Goal: Transaction & Acquisition: Book appointment/travel/reservation

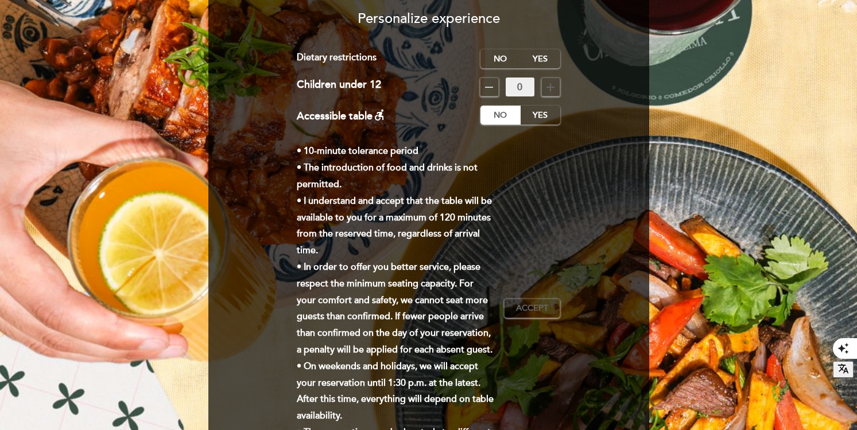
scroll to position [100, 0]
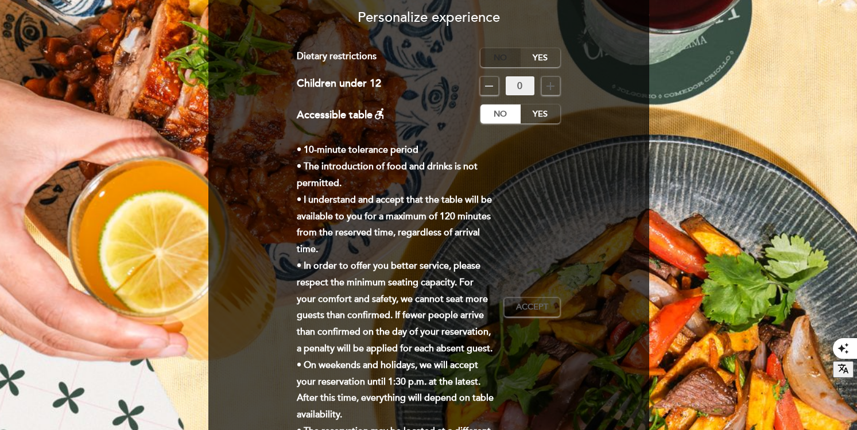
click at [496, 55] on label "No" at bounding box center [500, 57] width 40 height 19
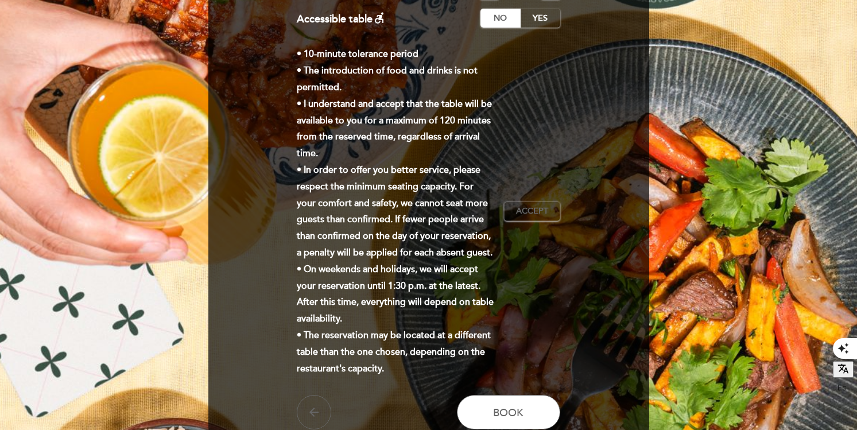
scroll to position [212, 0]
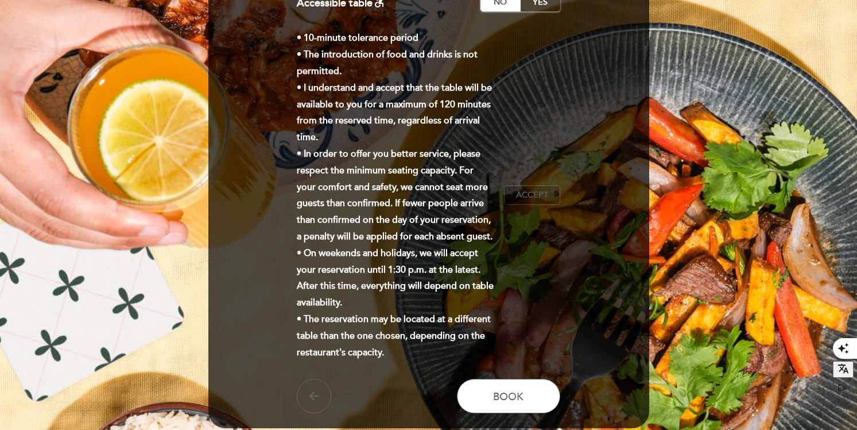
click at [541, 200] on span "Accept" at bounding box center [532, 195] width 32 height 12
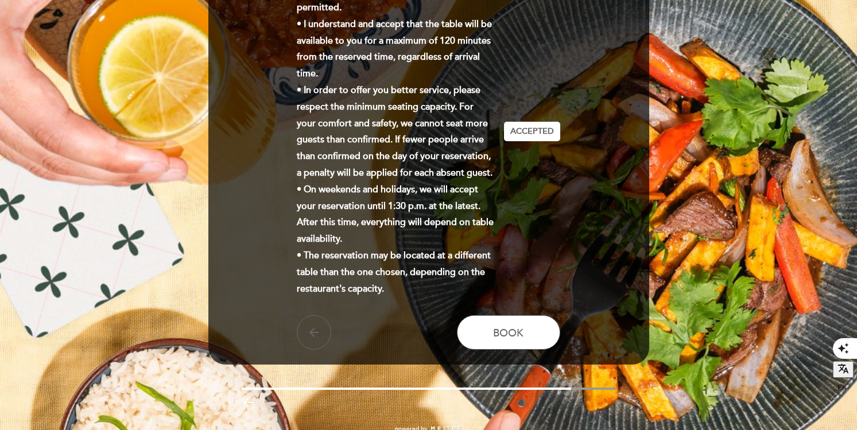
scroll to position [281, 0]
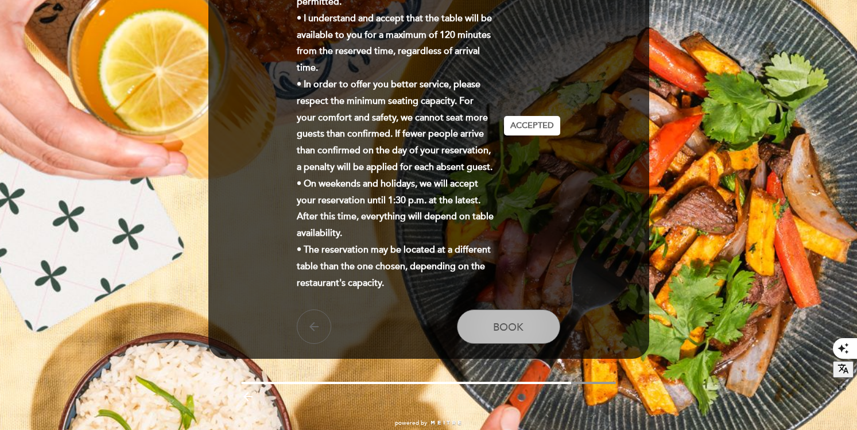
click at [509, 330] on span "Book" at bounding box center [508, 327] width 30 height 13
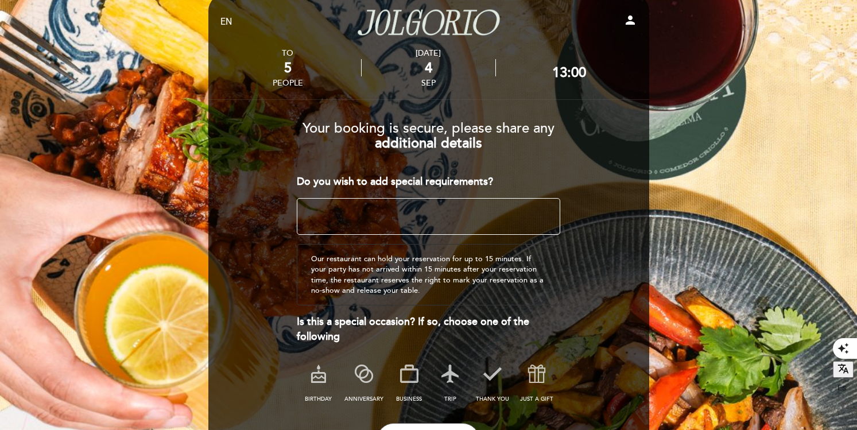
scroll to position [5, 0]
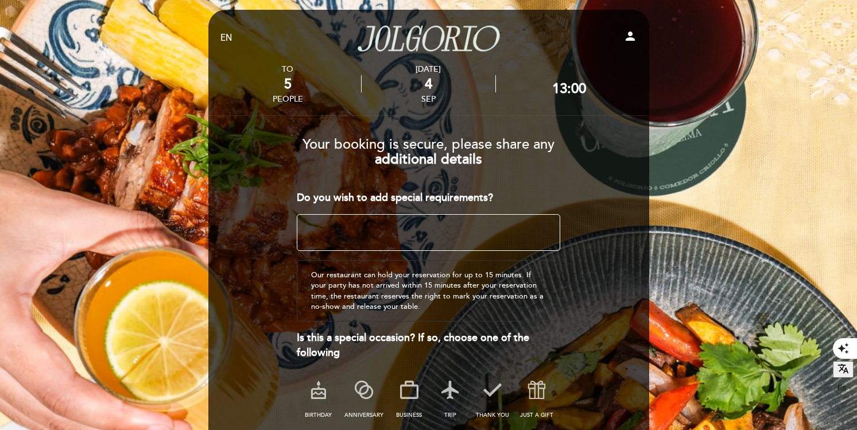
click at [363, 232] on textarea at bounding box center [428, 232] width 263 height 37
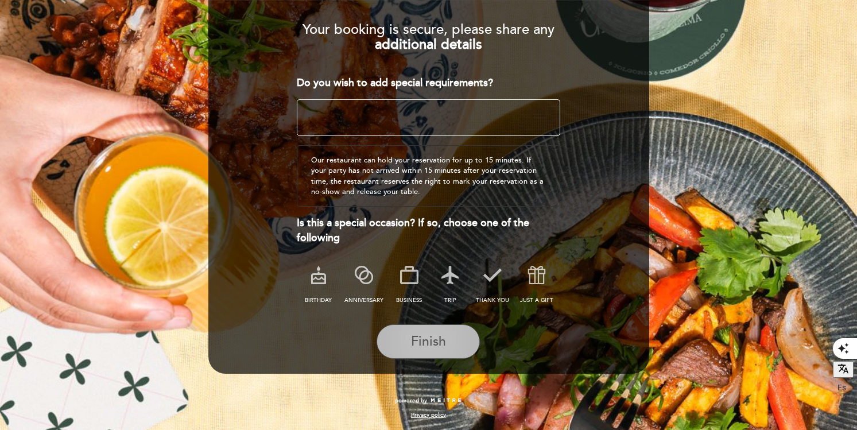
click at [433, 340] on span "Finish" at bounding box center [428, 341] width 35 height 16
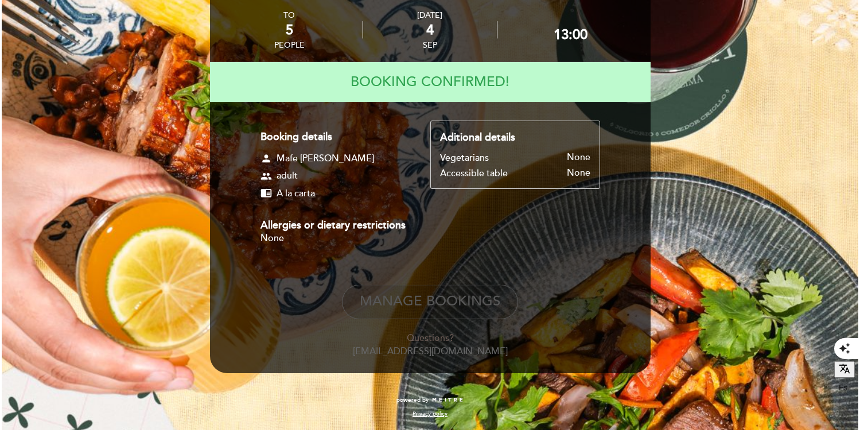
scroll to position [0, 0]
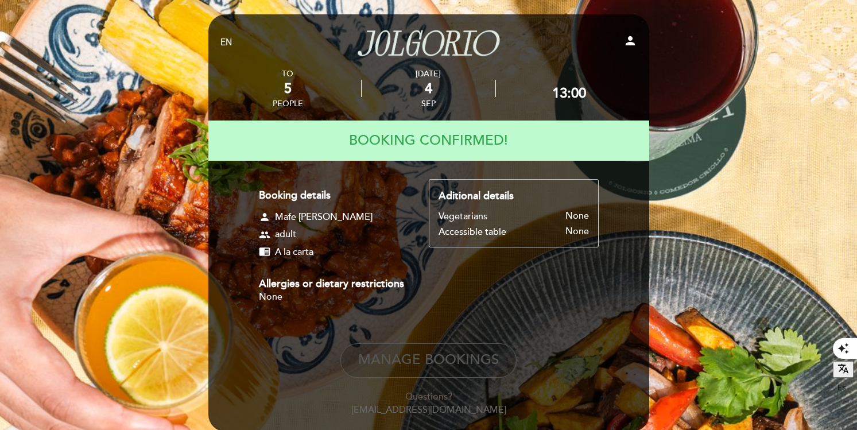
click at [414, 360] on button "Manage Bookings" at bounding box center [428, 360] width 176 height 34
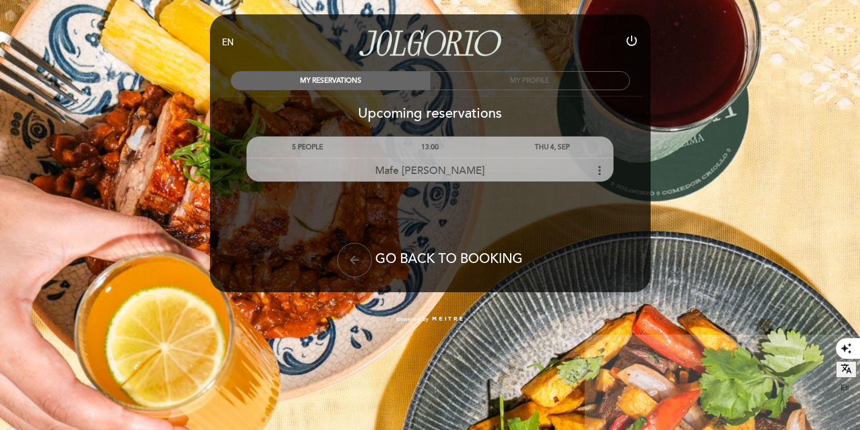
click at [596, 166] on icon "more_vert" at bounding box center [600, 171] width 14 height 14
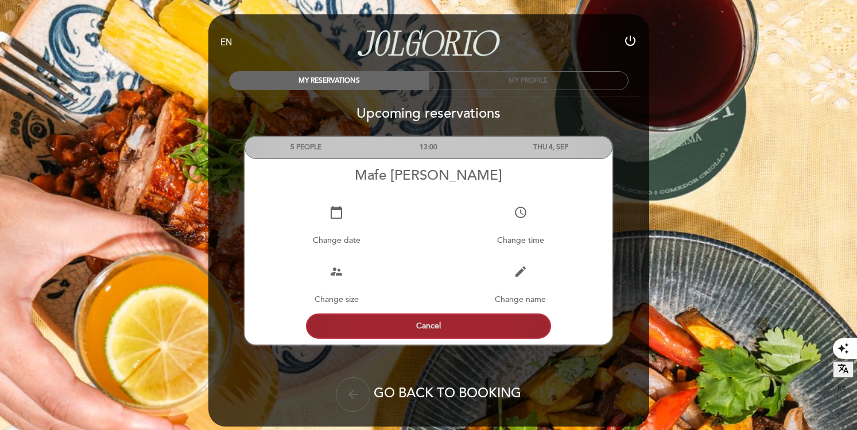
click at [541, 316] on button "Cancel" at bounding box center [429, 325] width 246 height 25
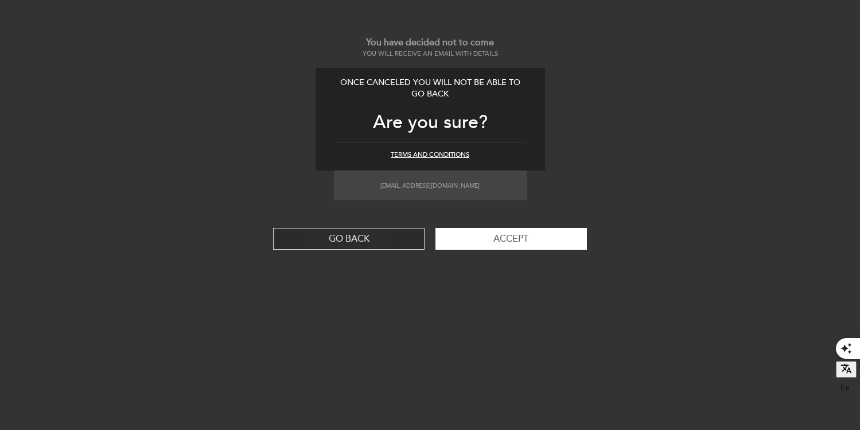
click at [351, 239] on button "GO BACK" at bounding box center [348, 239] width 151 height 22
